Goal: Information Seeking & Learning: Compare options

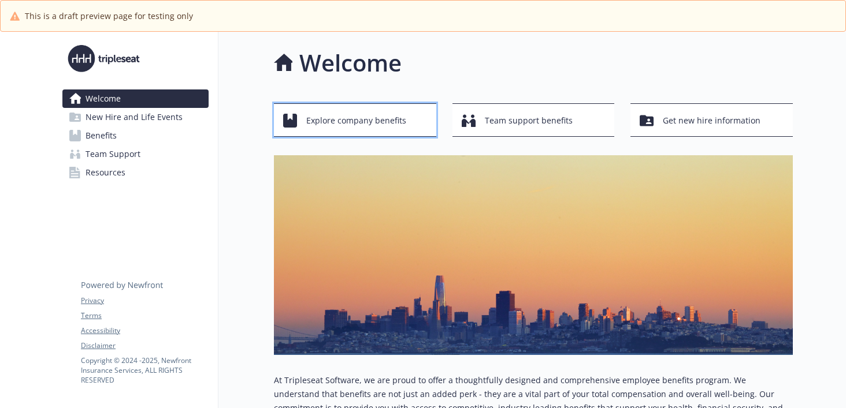
click at [371, 131] on span "Explore company benefits" at bounding box center [356, 121] width 100 height 22
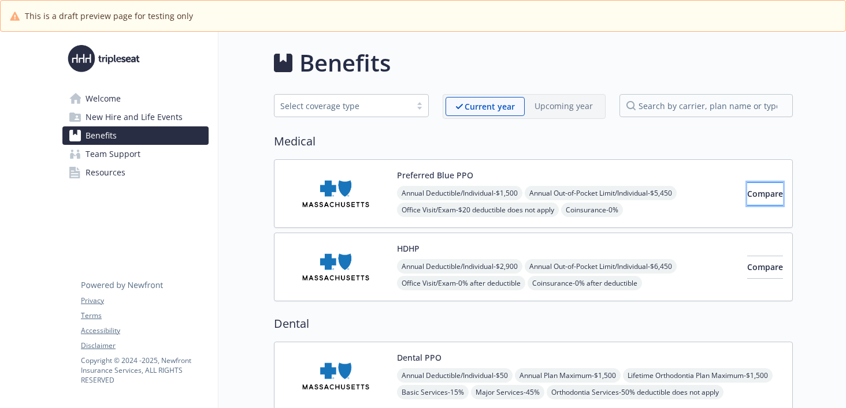
click at [747, 193] on span "Compare" at bounding box center [765, 193] width 36 height 11
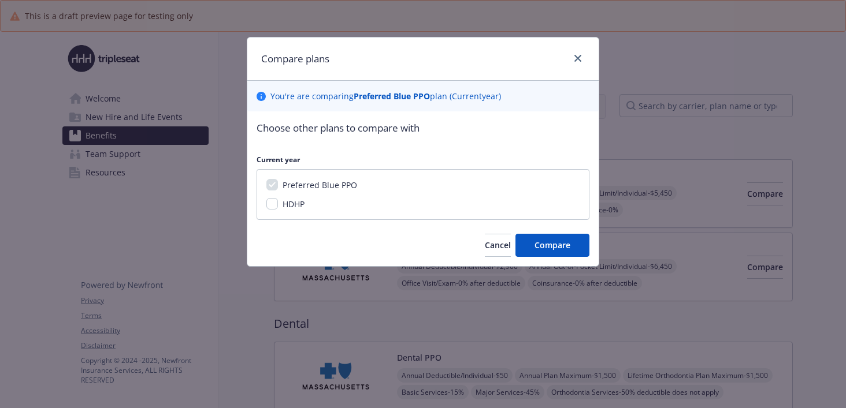
click at [294, 206] on span "HDHP" at bounding box center [294, 204] width 22 height 11
click at [278, 206] on input "HDHP" at bounding box center [272, 204] width 12 height 12
checkbox input "true"
click at [533, 244] on button "Compare" at bounding box center [552, 245] width 74 height 23
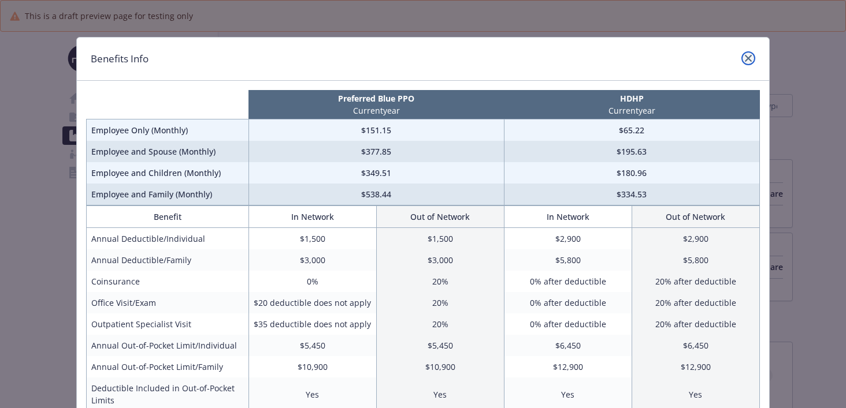
click at [746, 58] on icon "close" at bounding box center [748, 58] width 7 height 7
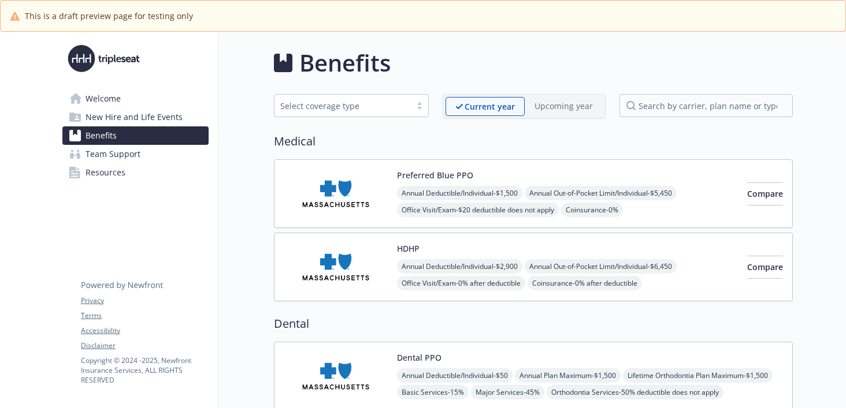
click at [154, 105] on link "Welcome" at bounding box center [135, 99] width 146 height 18
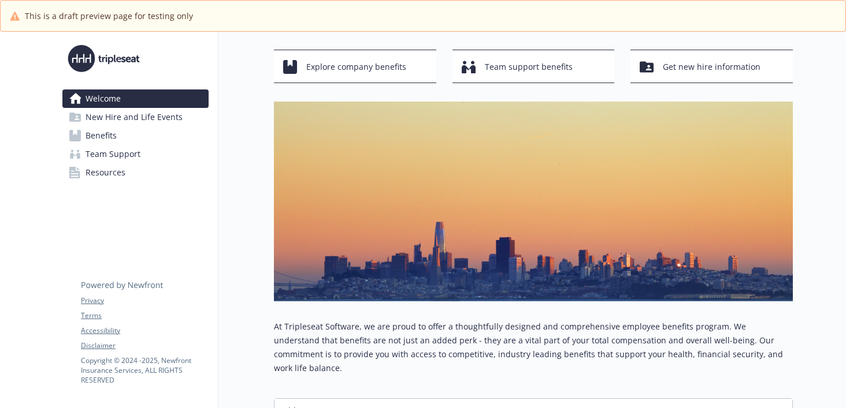
scroll to position [147, 0]
